Goal: Communication & Community: Answer question/provide support

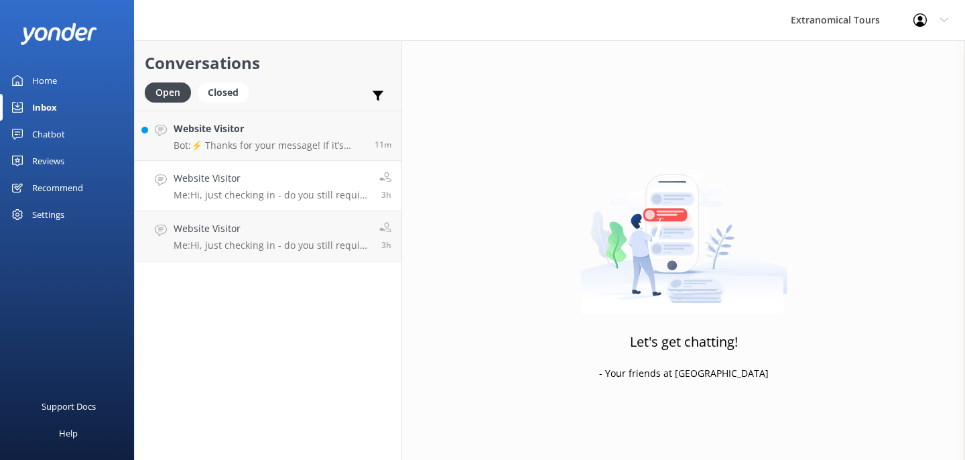
click at [240, 186] on div "Website Visitor Me: Hi, just checking in - do you still require assistance from…" at bounding box center [272, 185] width 196 height 29
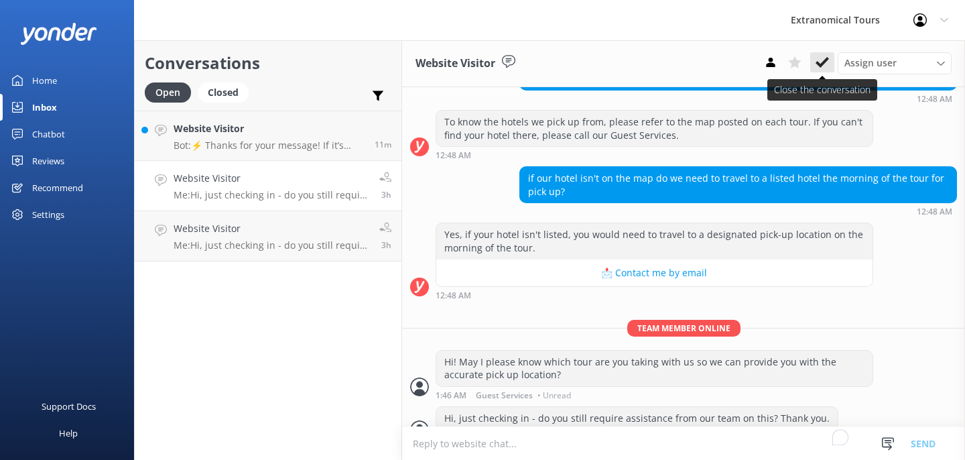
scroll to position [190, 0]
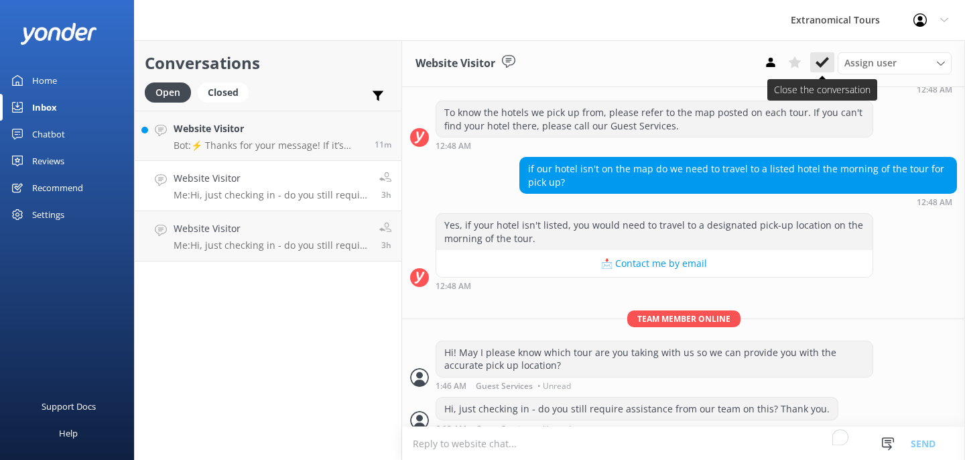
click at [820, 62] on icon at bounding box center [822, 62] width 13 height 13
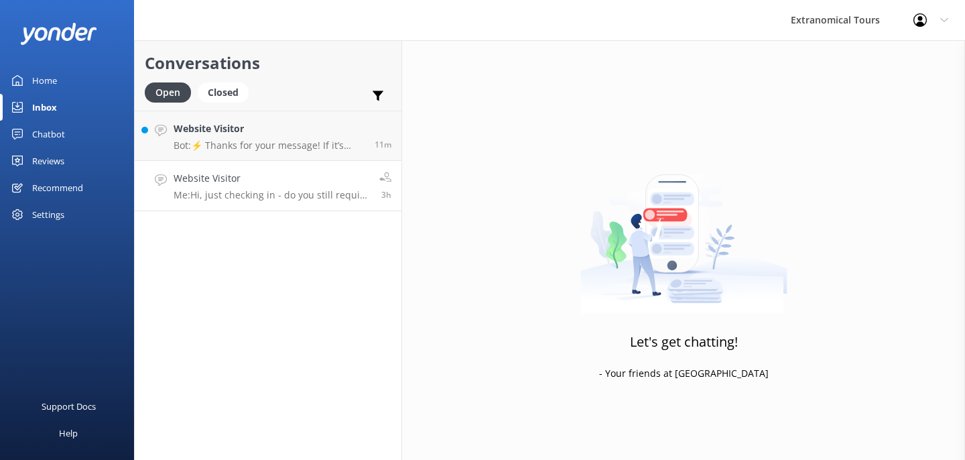
click at [321, 181] on h4 "Website Visitor" at bounding box center [272, 178] width 196 height 15
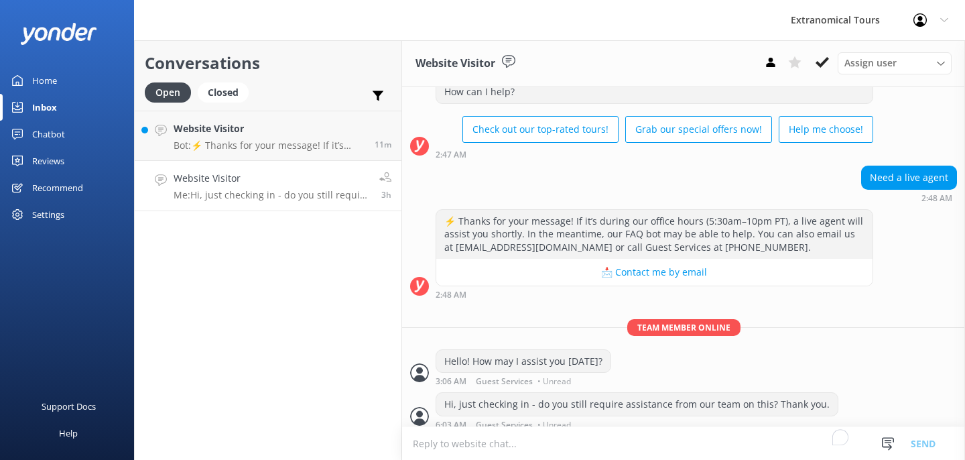
scroll to position [64, 0]
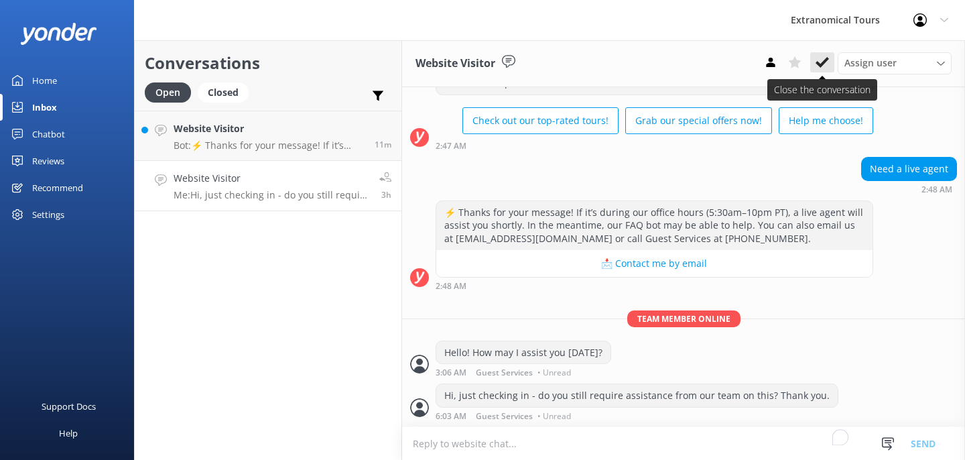
click at [821, 58] on icon at bounding box center [822, 62] width 13 height 13
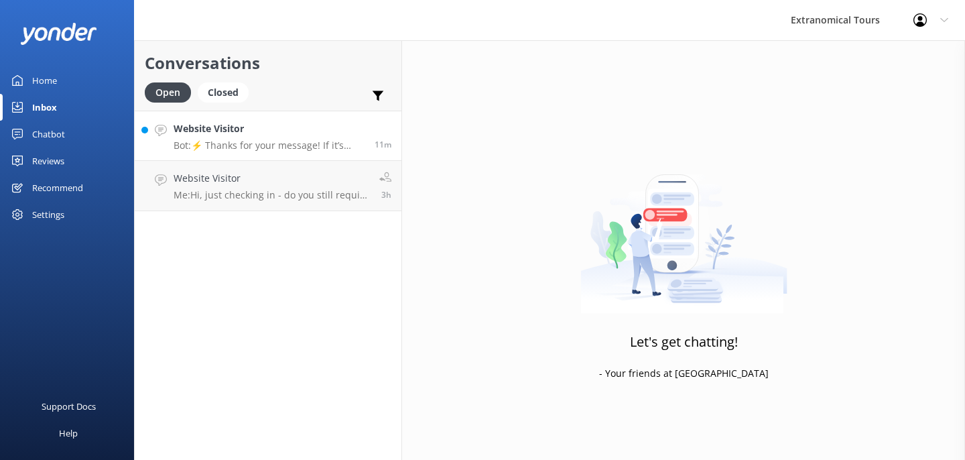
click at [289, 140] on p "Bot: ⚡ Thanks for your message! If it’s during our office hours (5:30am–10pm PT…" at bounding box center [269, 145] width 191 height 12
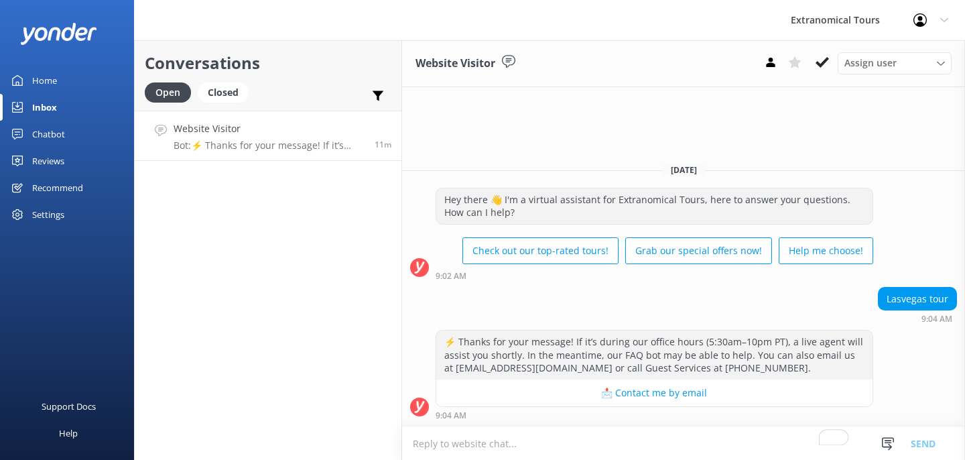
click at [704, 438] on textarea "To enrich screen reader interactions, please activate Accessibility in Grammarl…" at bounding box center [683, 443] width 563 height 33
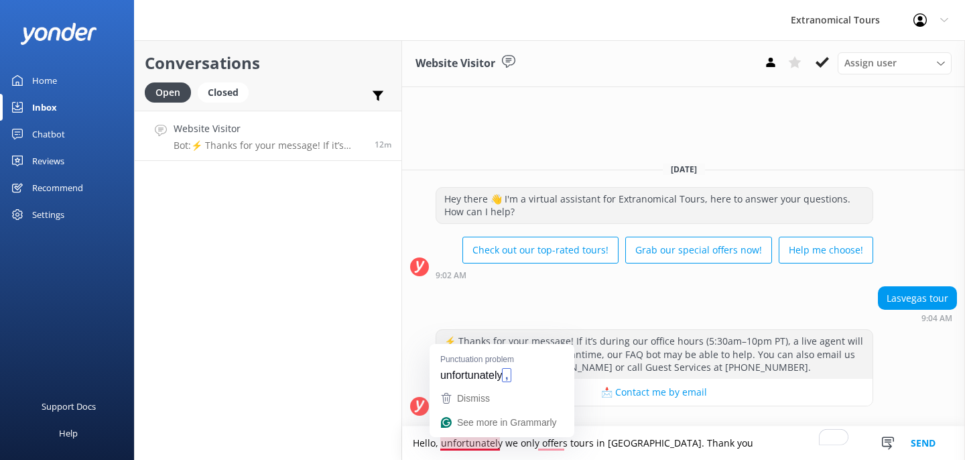
click at [494, 446] on textarea "Hello, unfortunately we only offers tours in [GEOGRAPHIC_DATA]. Thank you" at bounding box center [683, 443] width 563 height 34
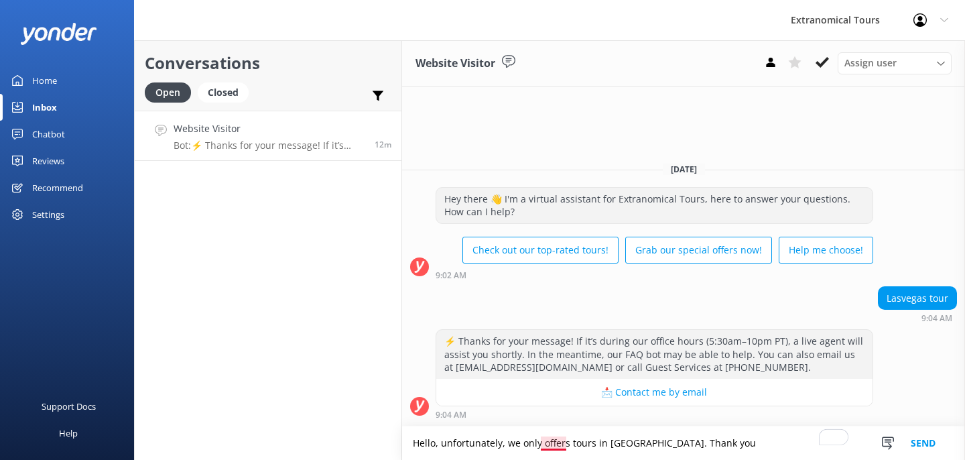
click at [555, 443] on textarea "Hello, unfortunately, we only offers tours in [GEOGRAPHIC_DATA]. Thank you" at bounding box center [683, 443] width 563 height 34
click at [554, 438] on textarea "Hello, unfortunately, we only offers tours in [GEOGRAPHIC_DATA]. Thank you" at bounding box center [683, 443] width 563 height 34
click at [732, 443] on textarea "Hello, unfortunately, we only offer tours in [GEOGRAPHIC_DATA]. Thank you" at bounding box center [683, 443] width 563 height 34
drag, startPoint x: 731, startPoint y: 443, endPoint x: 668, endPoint y: 437, distance: 64.0
click at [668, 438] on textarea "Hello, unfortunately, we only offer tours in [GEOGRAPHIC_DATA]. Thank you" at bounding box center [683, 443] width 563 height 34
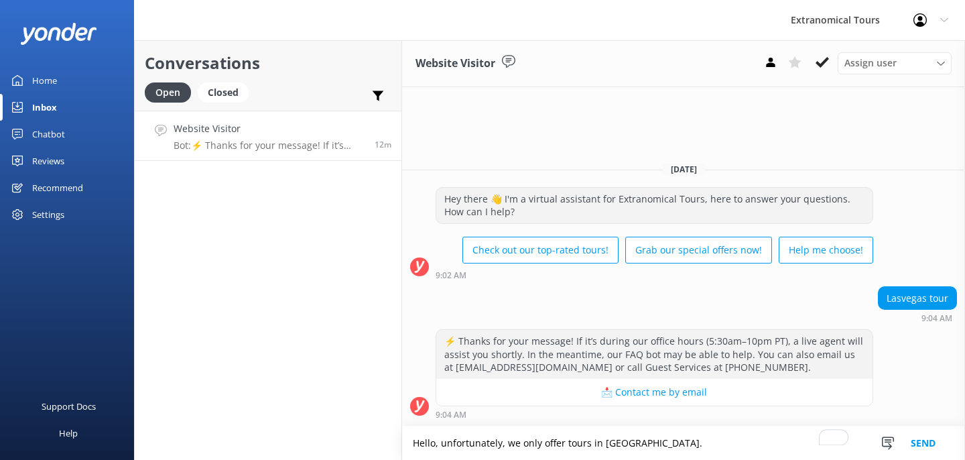
drag, startPoint x: 497, startPoint y: 440, endPoint x: 440, endPoint y: 438, distance: 57.0
click at [440, 439] on textarea "Hello, unfortunately, we only offer tours in [GEOGRAPHIC_DATA]." at bounding box center [683, 443] width 563 height 34
click at [628, 442] on textarea "Hello, we only offer tours in [GEOGRAPHIC_DATA]." at bounding box center [683, 443] width 563 height 34
type textarea "Hello, we only offer tours in [GEOGRAPHIC_DATA]."
click at [913, 442] on button "Send" at bounding box center [923, 443] width 50 height 34
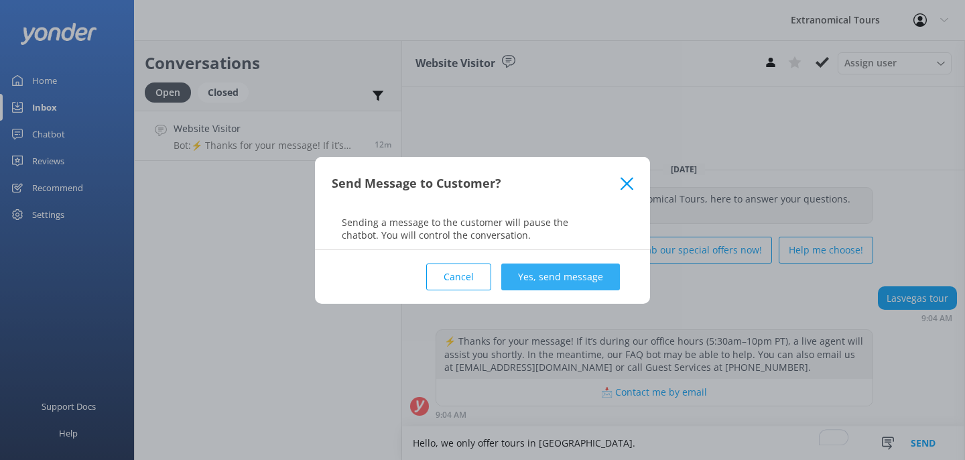
click at [552, 278] on button "Yes, send message" at bounding box center [560, 276] width 119 height 27
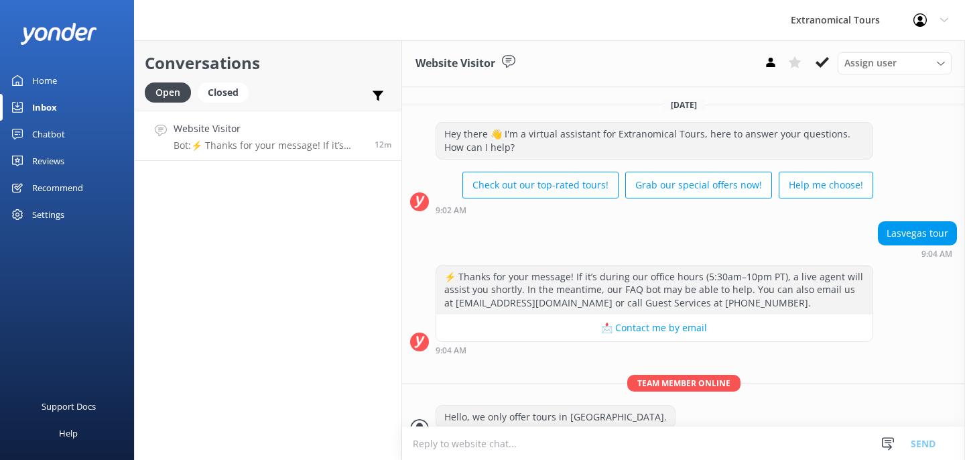
scroll to position [21, 0]
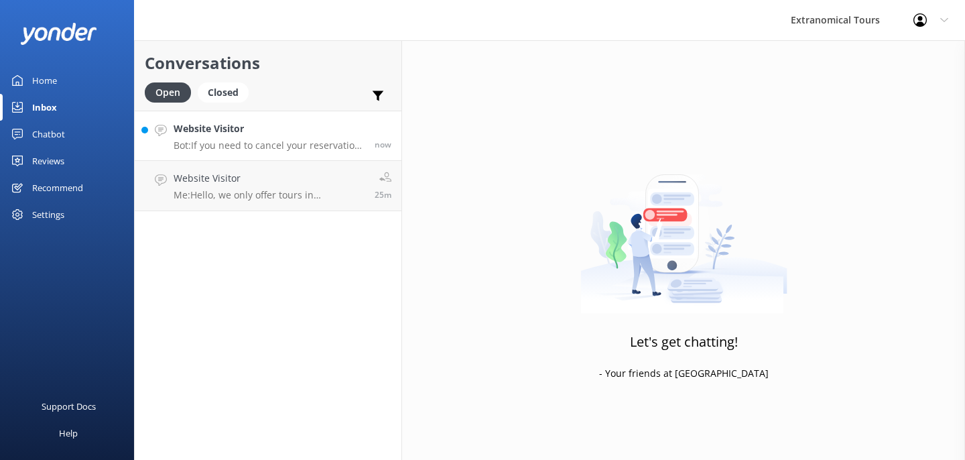
click at [307, 135] on h4 "Website Visitor" at bounding box center [269, 128] width 191 height 15
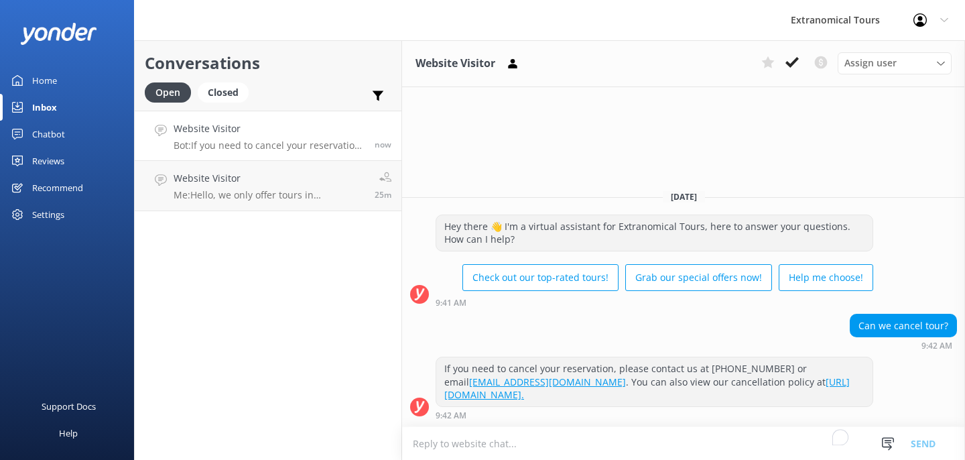
click at [531, 440] on textarea "To enrich screen reader interactions, please activate Accessibility in Grammarl…" at bounding box center [683, 443] width 563 height 33
type textarea "Hello, may i have your booking number?"
click at [918, 441] on button "Send" at bounding box center [923, 443] width 50 height 34
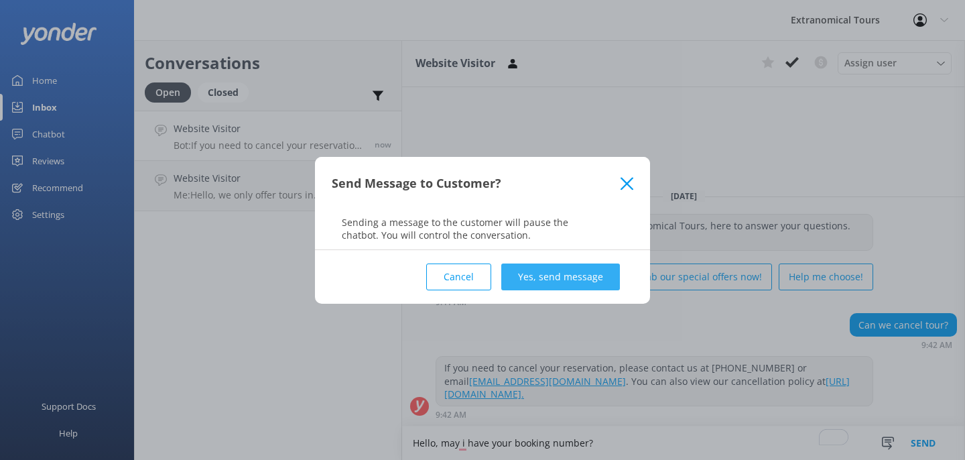
click at [542, 267] on button "Yes, send message" at bounding box center [560, 276] width 119 height 27
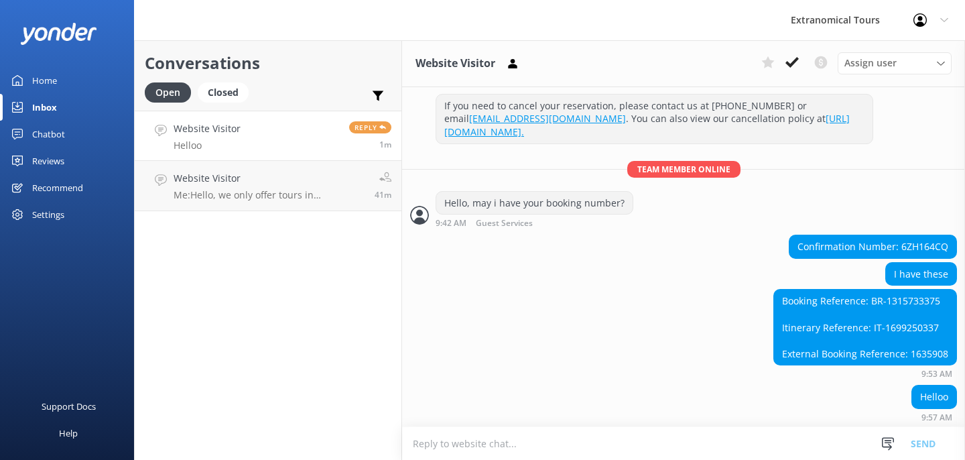
scroll to position [172, 0]
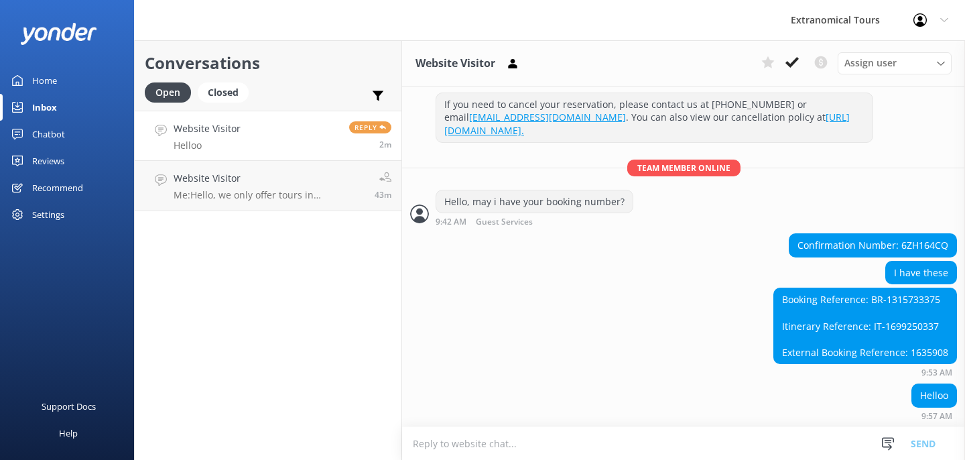
click at [545, 428] on textarea "To enrich screen reader interactions, please activate Accessibility in Grammarl…" at bounding box center [683, 443] width 563 height 33
paste textarea "You can call them at +18886519785. Thank you!"
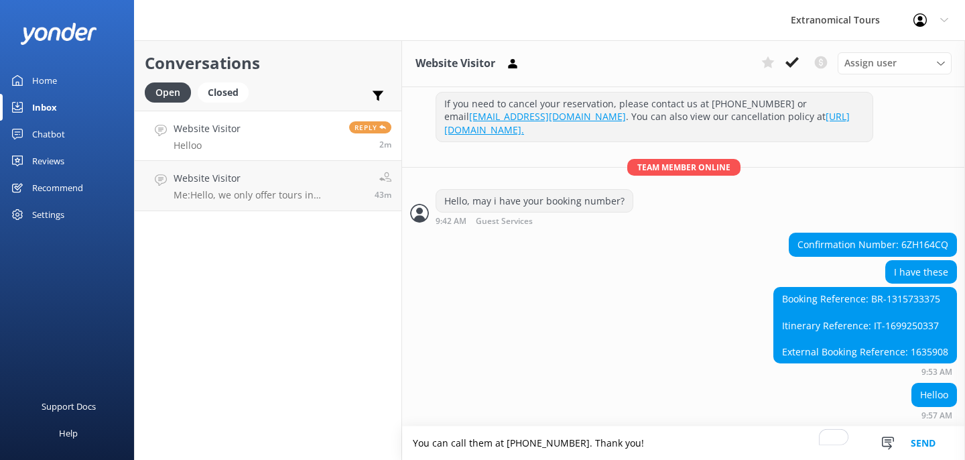
click at [479, 442] on textarea "You can call them at +18886519785. Thank you!" at bounding box center [683, 443] width 563 height 34
type textarea "You can call Viator at +18886519785. Thank you!"
click at [937, 440] on button "Send" at bounding box center [923, 443] width 50 height 34
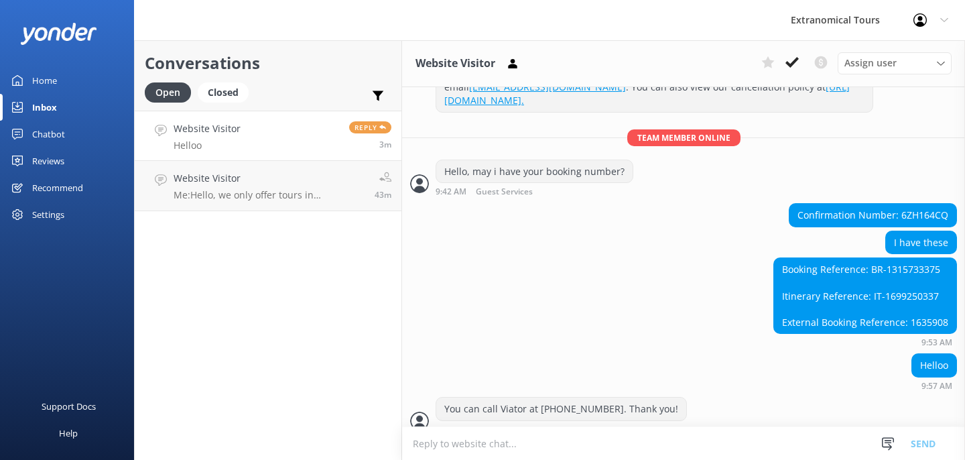
scroll to position [215, 0]
